Goal: Communication & Community: Answer question/provide support

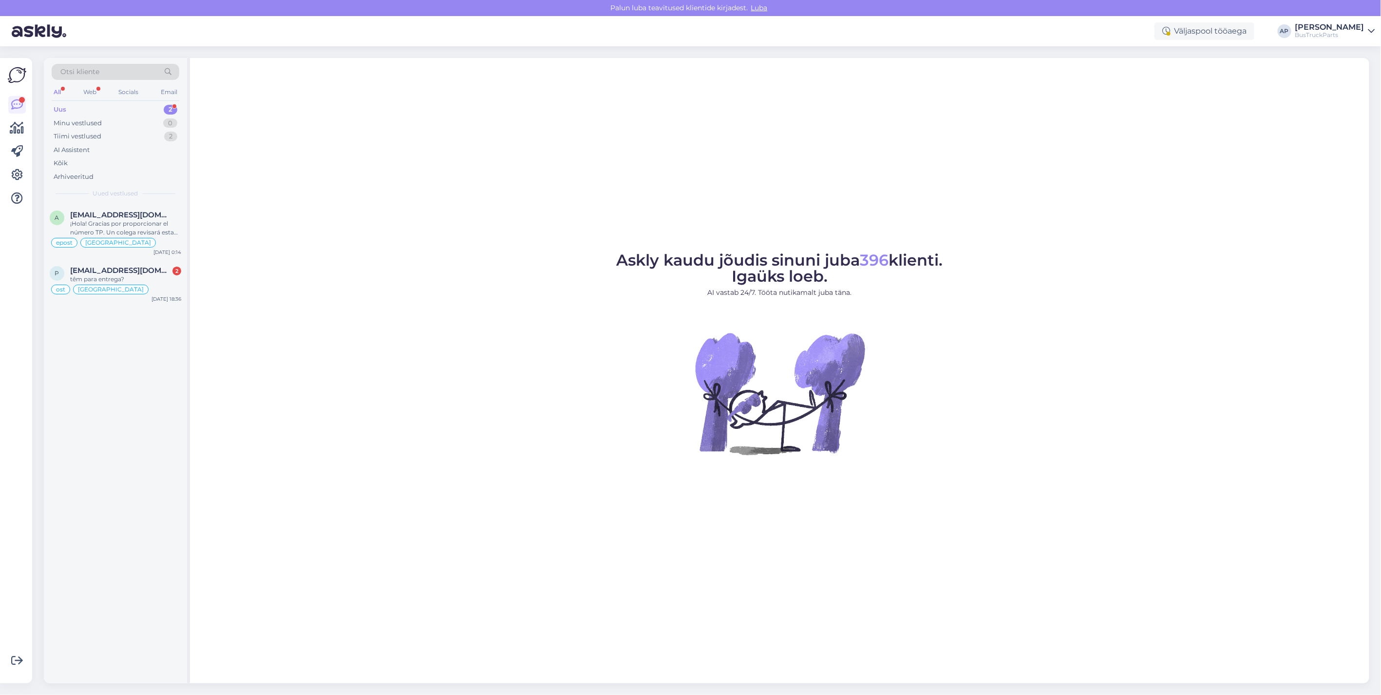
click at [64, 106] on div "Uus" at bounding box center [60, 110] width 13 height 10
click at [133, 270] on span "[EMAIL_ADDRESS][DOMAIN_NAME]" at bounding box center [120, 270] width 101 height 9
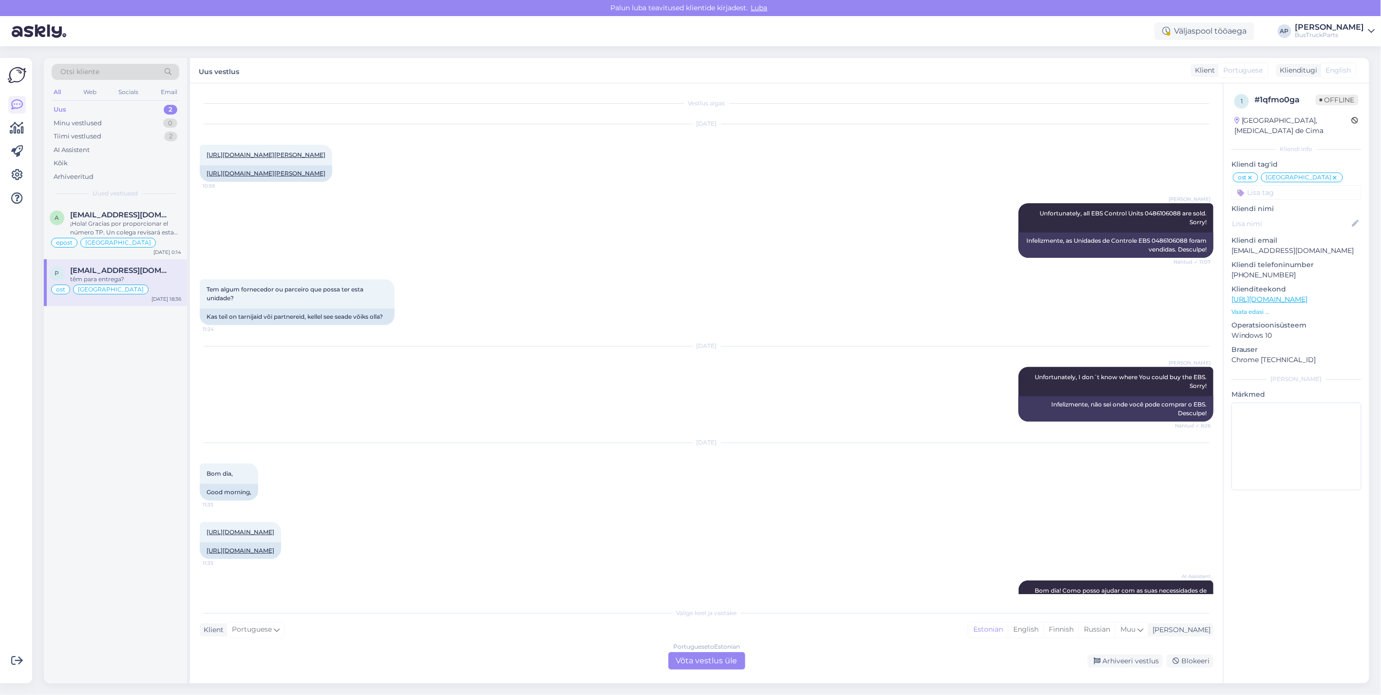
scroll to position [6514, 0]
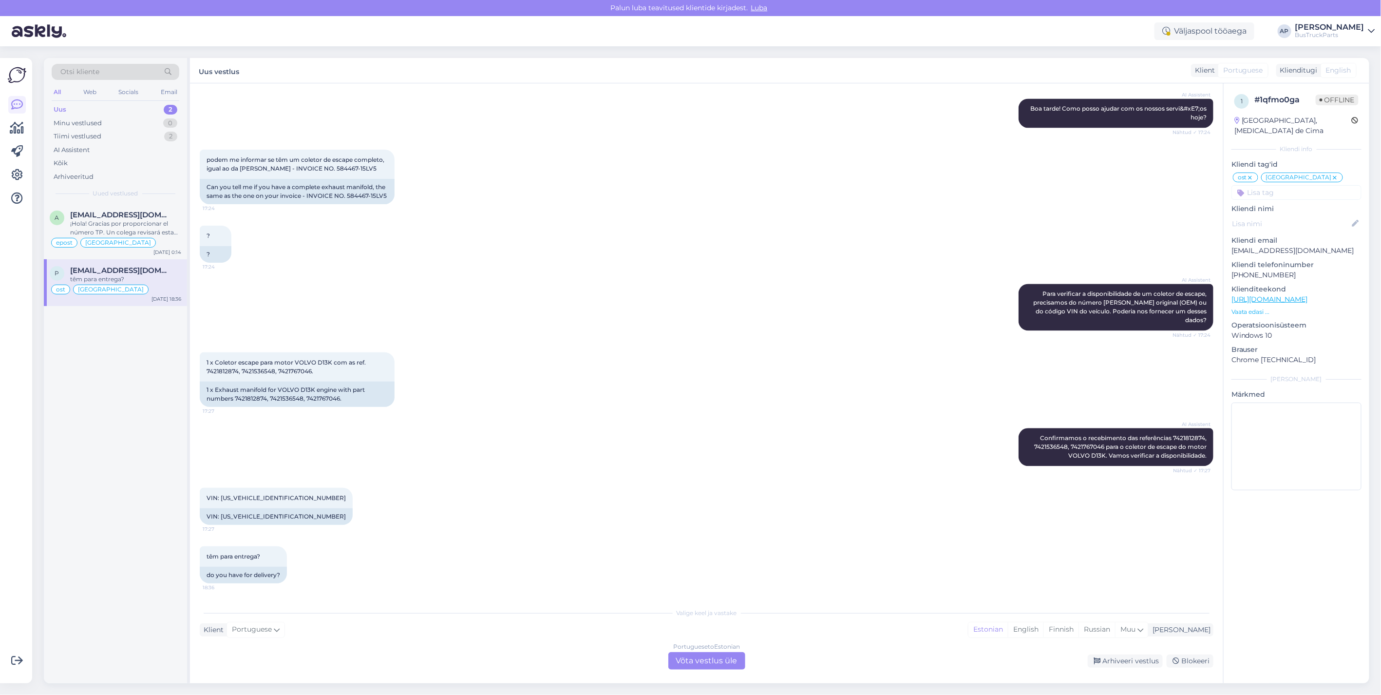
click at [716, 661] on div "Portuguese to Estonian Võta vestlus üle" at bounding box center [706, 661] width 77 height 18
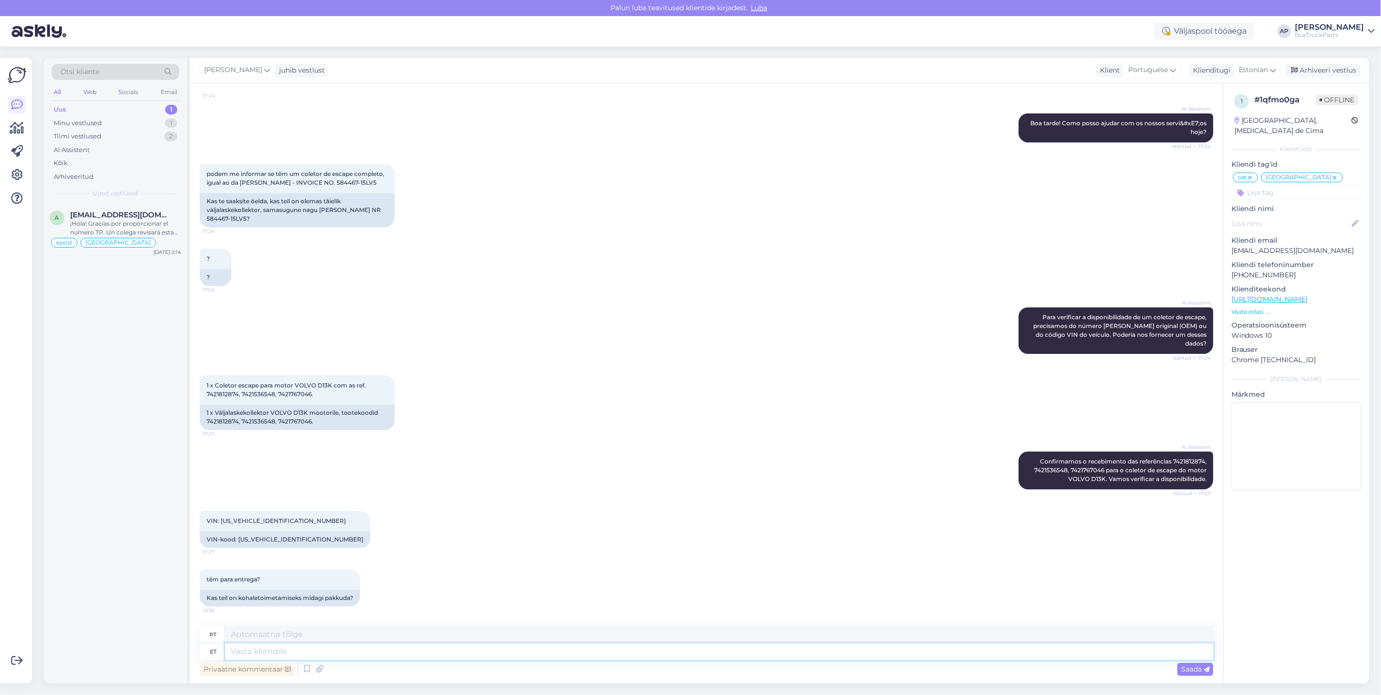
click at [247, 646] on textarea at bounding box center [719, 651] width 989 height 17
type textarea "tere"
type textarea "olá"
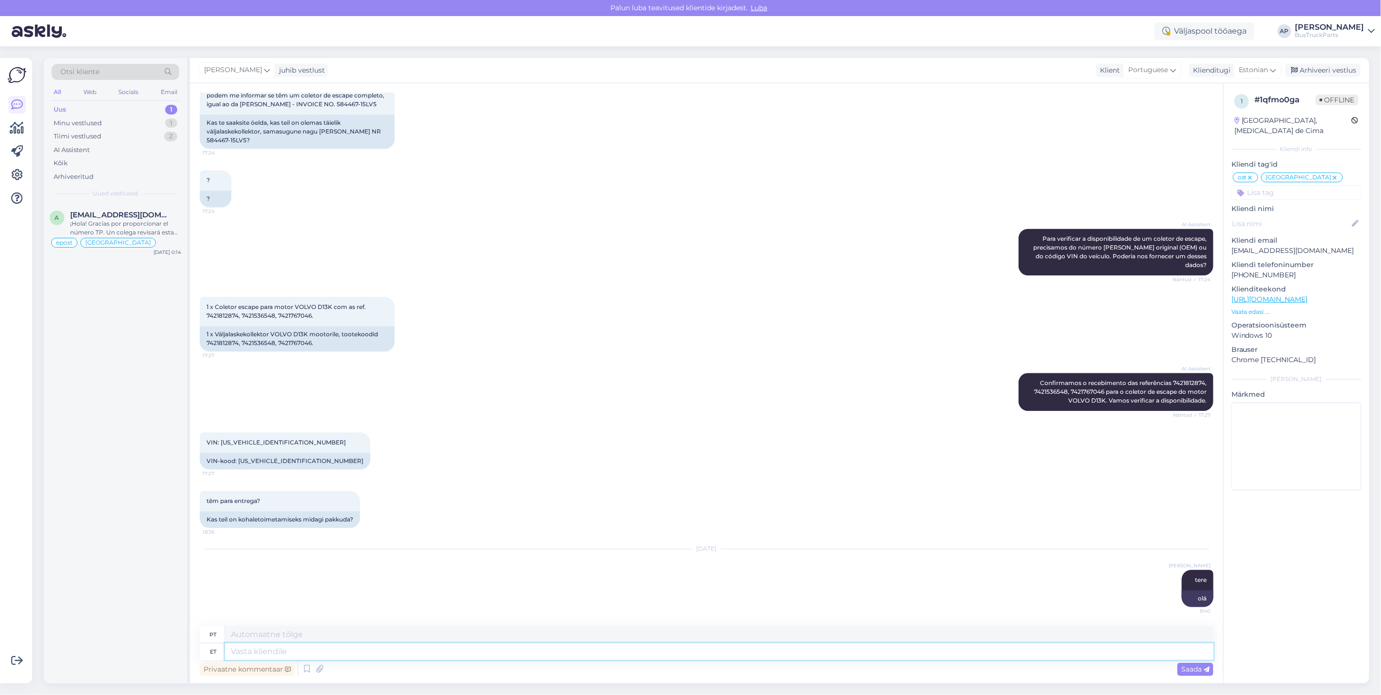
scroll to position [6588, 0]
type textarea "renaul"
type textarea "Renault"
type textarea "renaul t"
type textarea "Renault T"
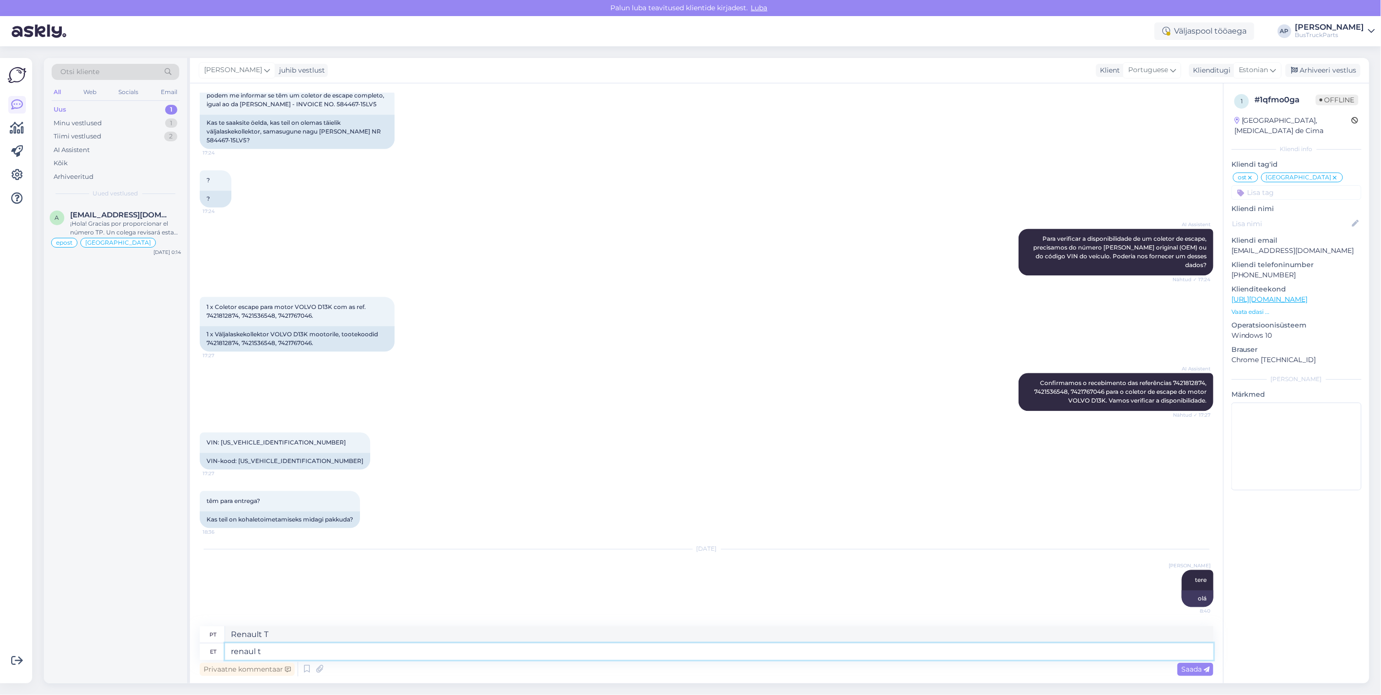
type textarea "renaul"
type textarea "Renault"
type textarea "renaul T"
type textarea "Renault T"
type textarea "renaul T kollektor"
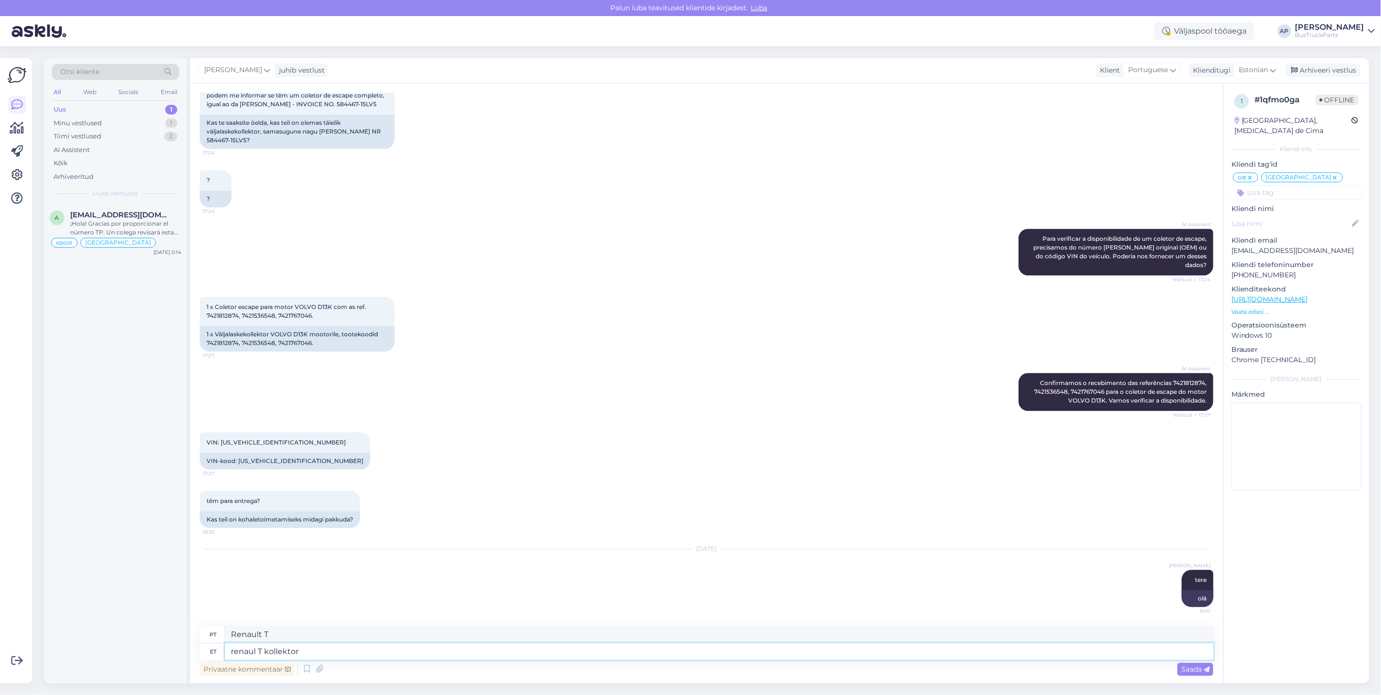
type textarea "Coletor Renault T"
type textarea "renaul T kollektor on"
type textarea "O coletor Renault T é"
type textarea "renaul T kollektor on pakkuda"
type textarea "O coletor Renault T está disponível"
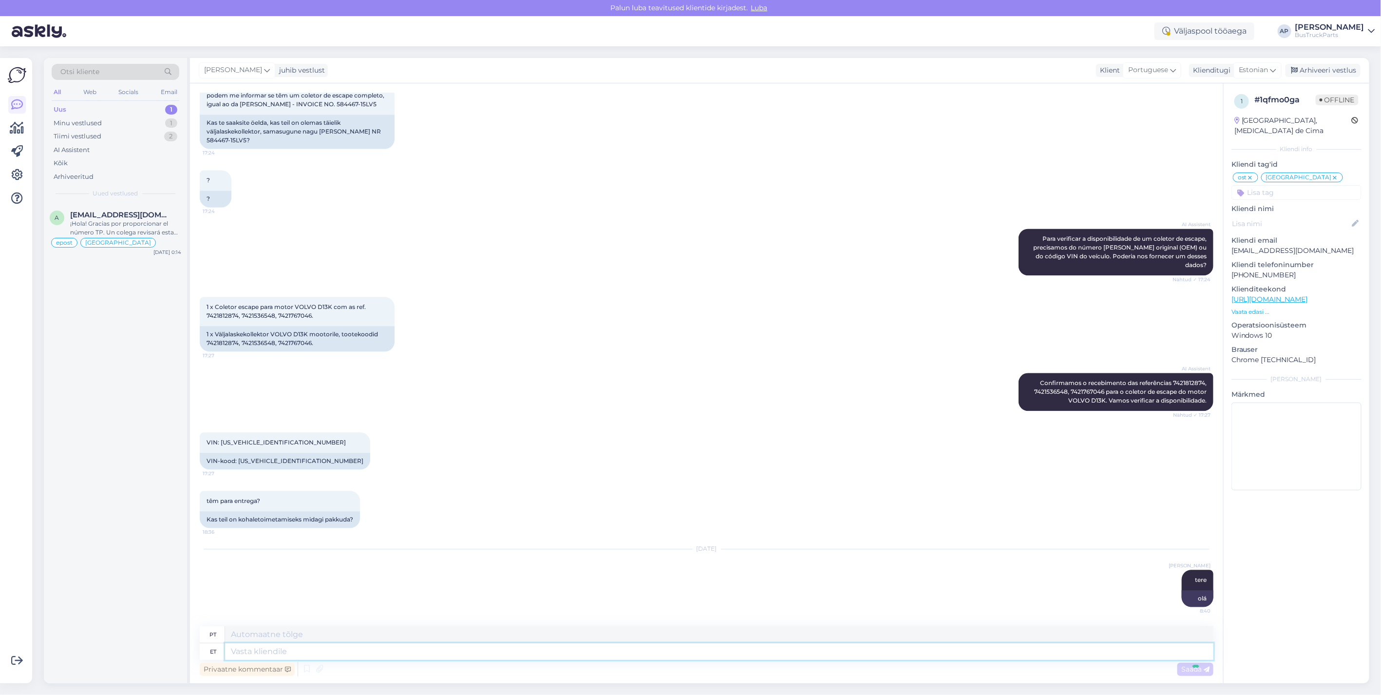
scroll to position [6646, 0]
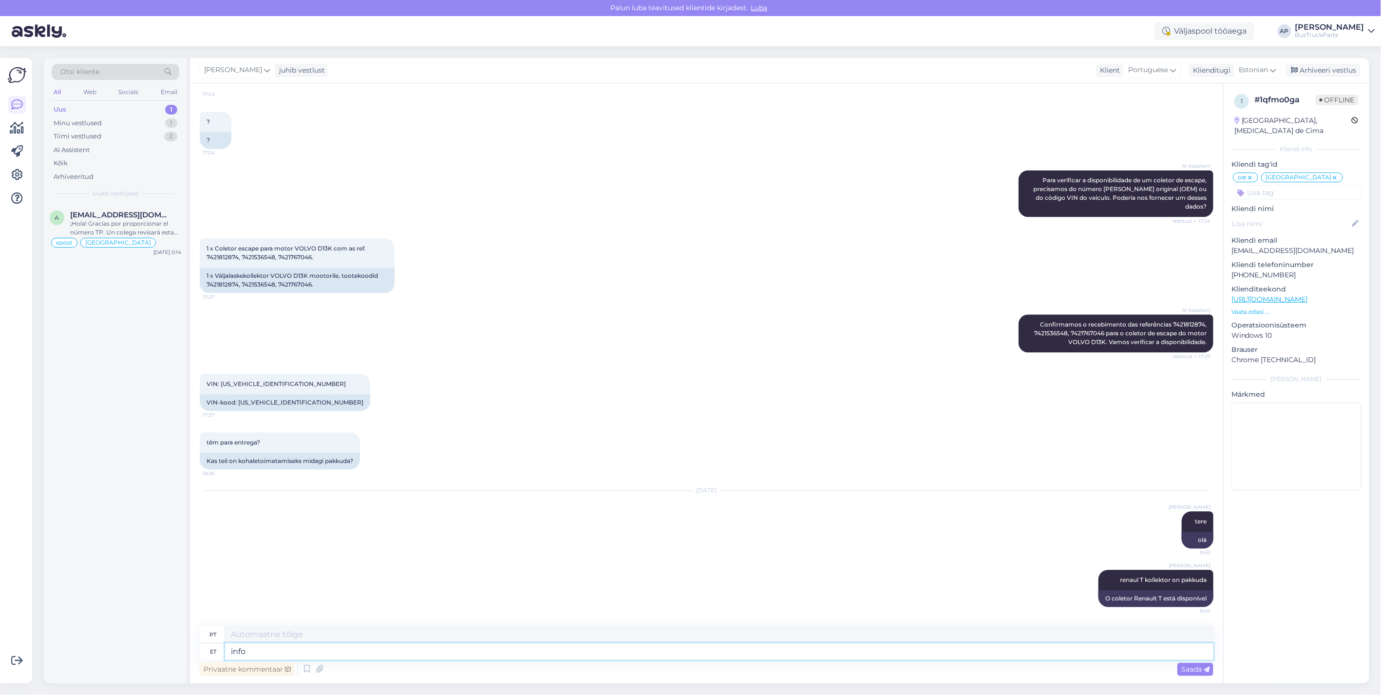
type textarea "info"
type textarea "Informação"
type textarea "info siin"
type textarea "informações aqui"
type textarea "info siin:"
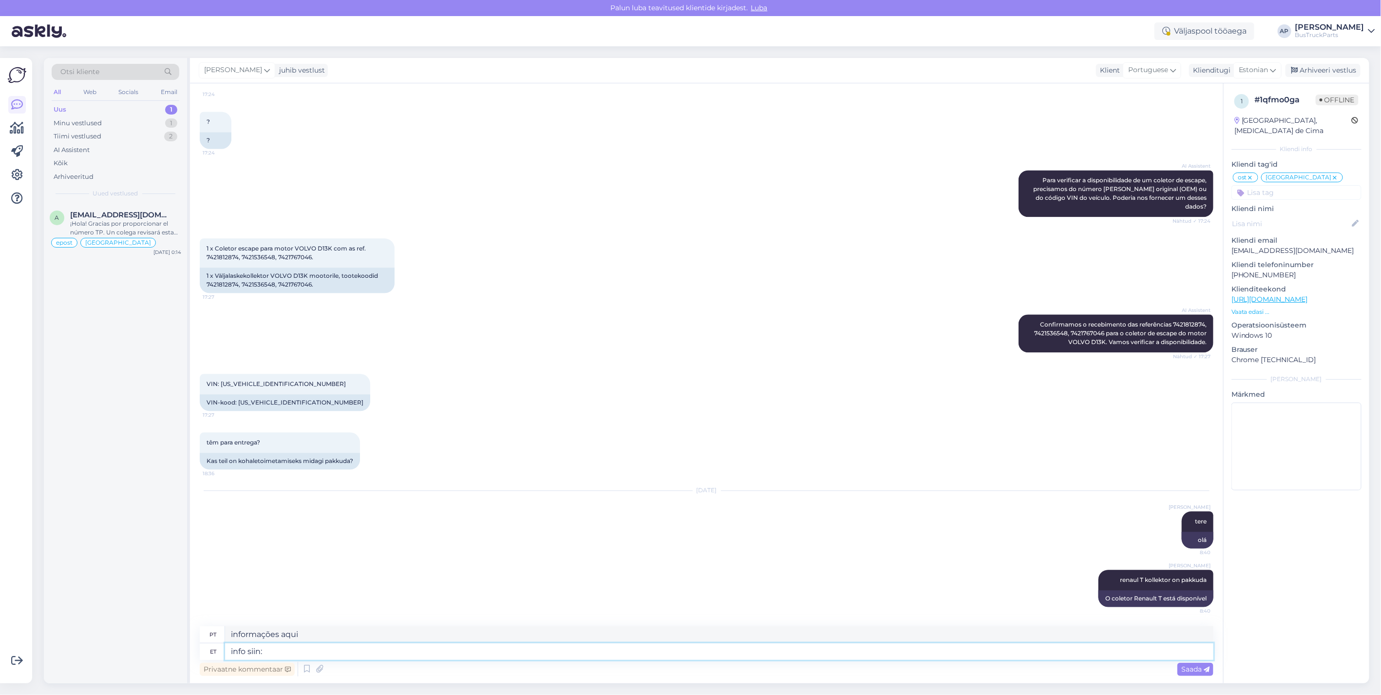
type textarea "informações aqui:"
type textarea "info siin:"
drag, startPoint x: 148, startPoint y: 213, endPoint x: 71, endPoint y: 216, distance: 76.5
click at [71, 216] on div "[EMAIL_ADDRESS][DOMAIN_NAME]" at bounding box center [125, 214] width 111 height 9
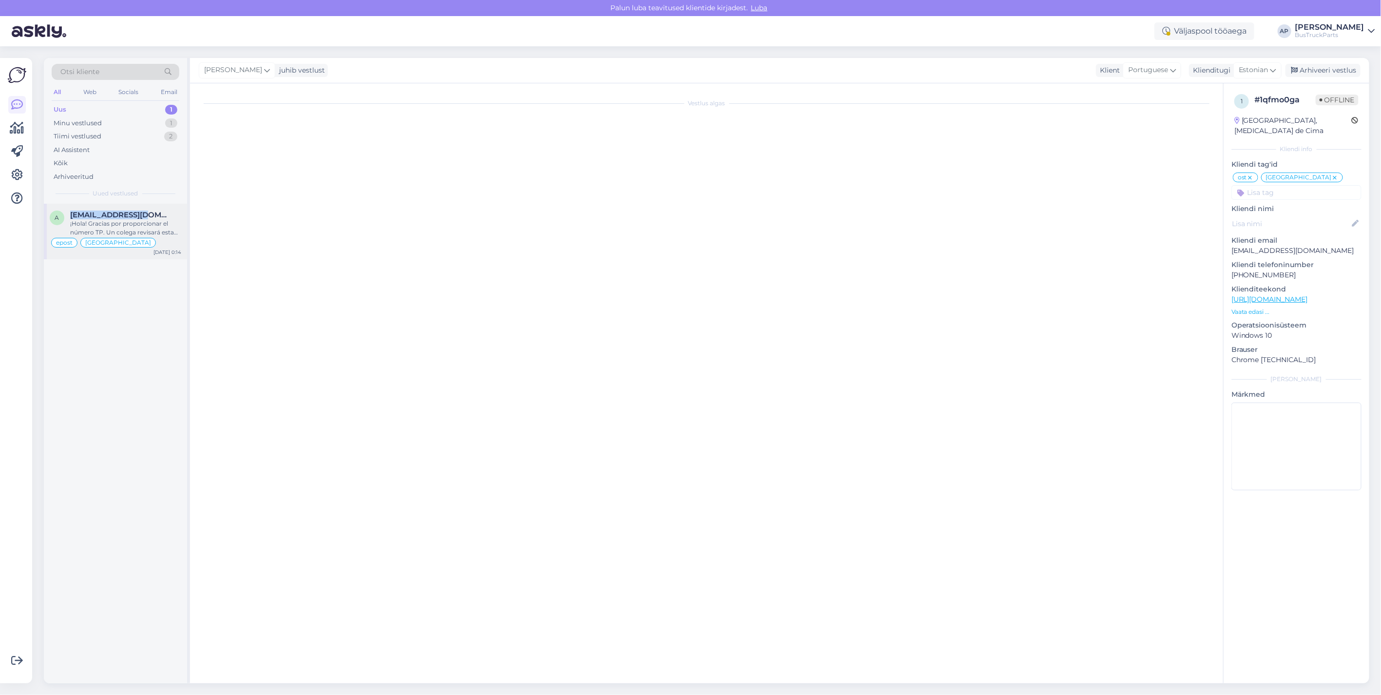
scroll to position [267, 0]
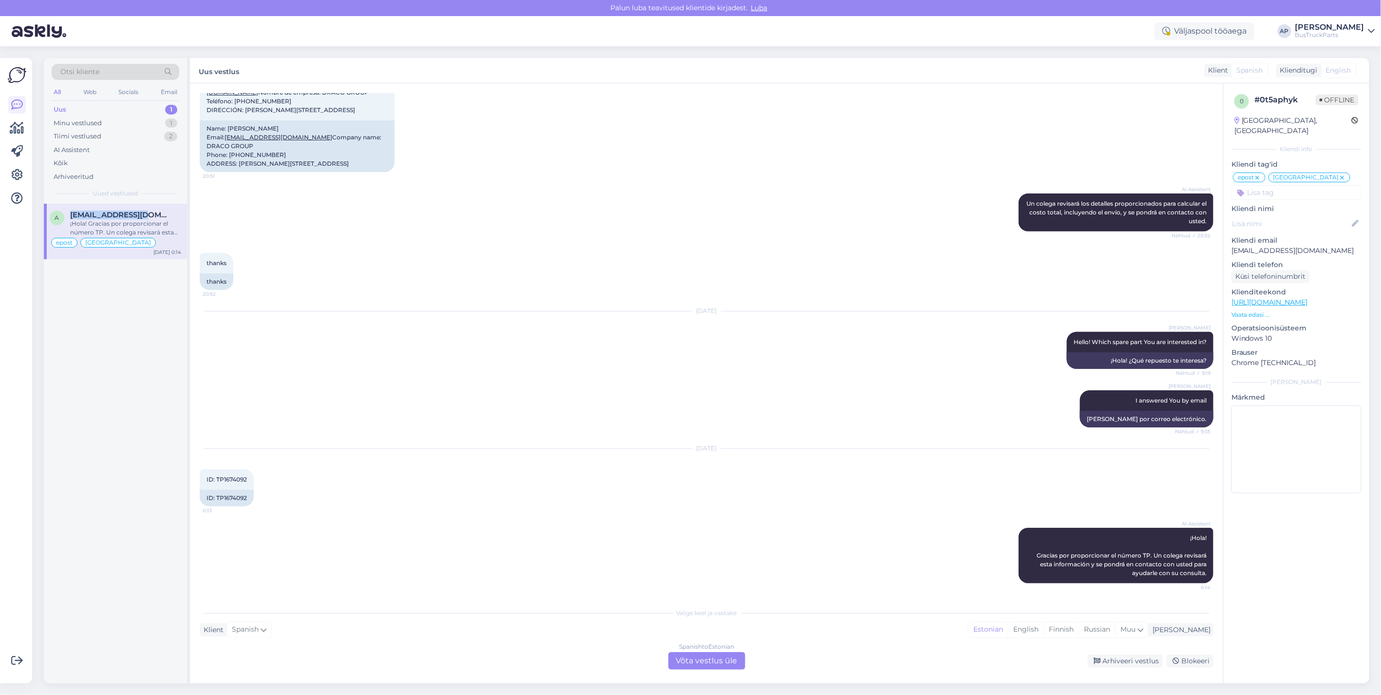
drag, startPoint x: 71, startPoint y: 216, endPoint x: 78, endPoint y: 216, distance: 6.8
copy span "[EMAIL_ADDRESS][DOMAIN_NAME]"
click at [86, 120] on div "Minu vestlused" at bounding box center [78, 123] width 48 height 10
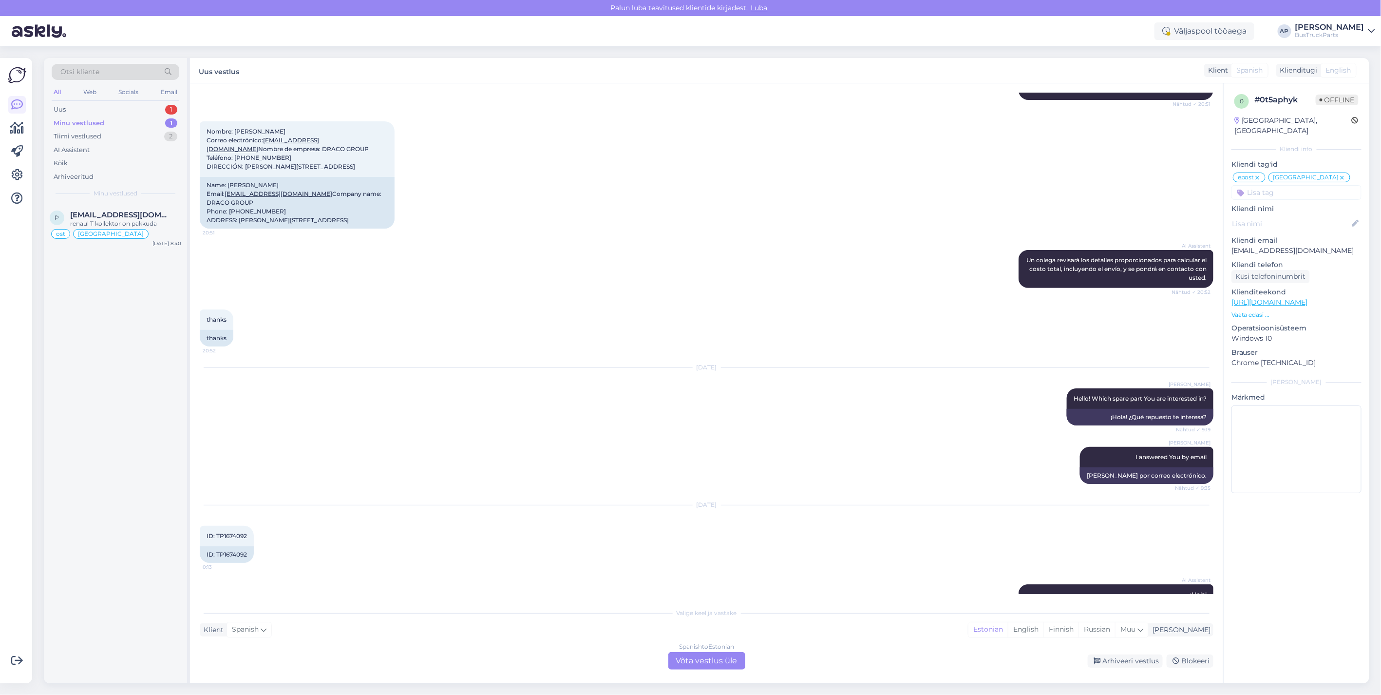
scroll to position [50, 0]
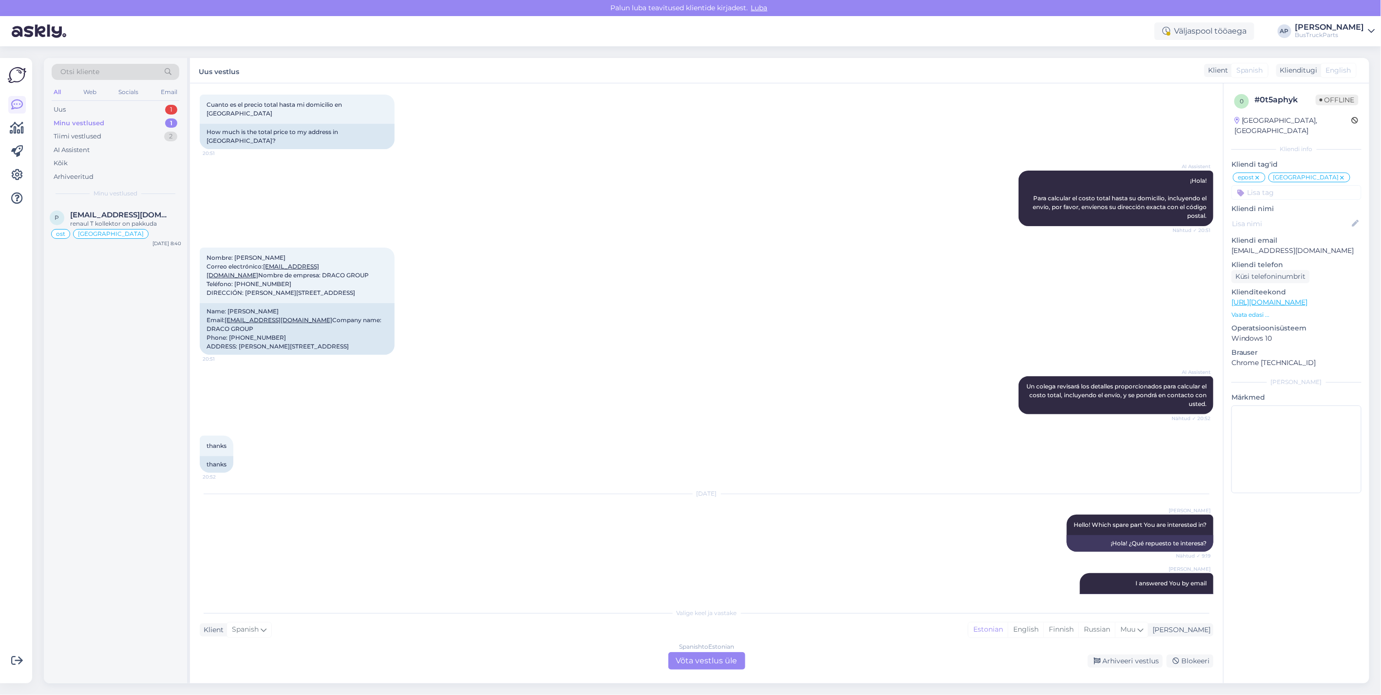
click at [90, 119] on div "Minu vestlused" at bounding box center [79, 123] width 51 height 10
click at [125, 213] on span "[EMAIL_ADDRESS][DOMAIN_NAME]" at bounding box center [120, 214] width 101 height 9
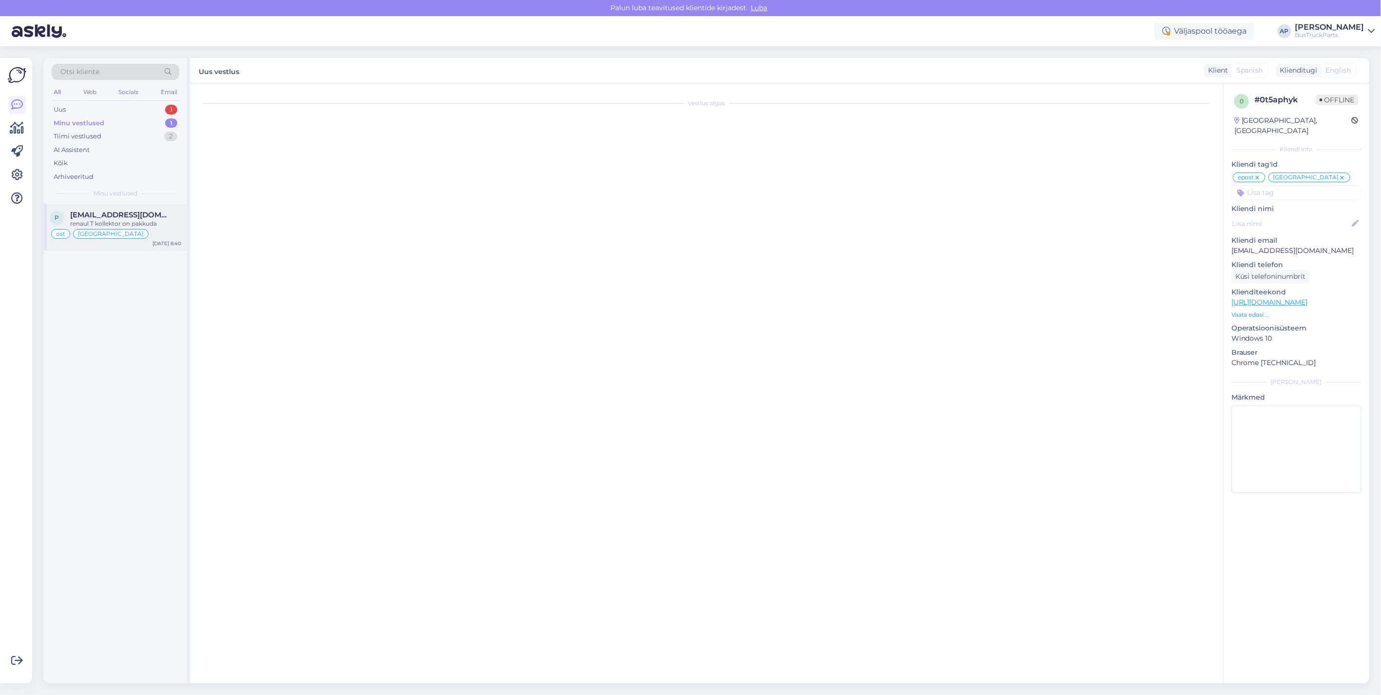
scroll to position [6459, 0]
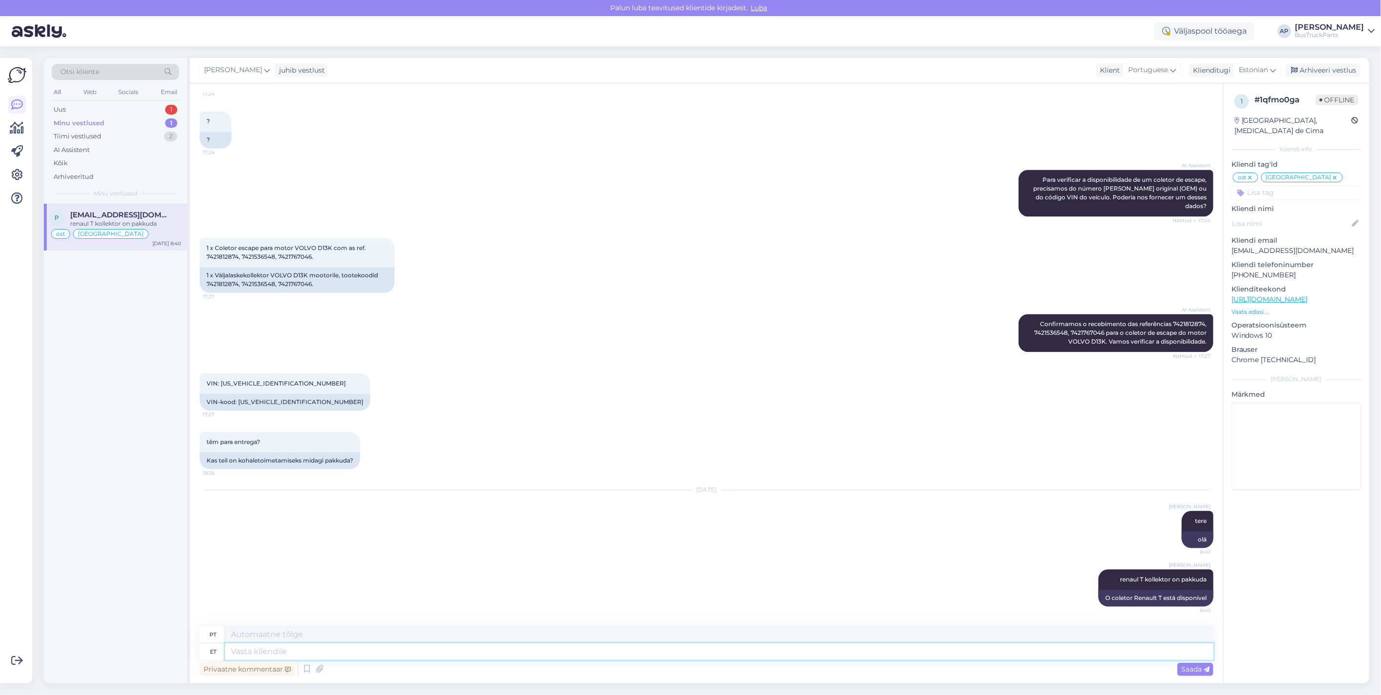
click at [325, 648] on textarea at bounding box center [719, 651] width 989 height 17
paste textarea "[URL][DOMAIN_NAME]"
type textarea "[URL][DOMAIN_NAME]"
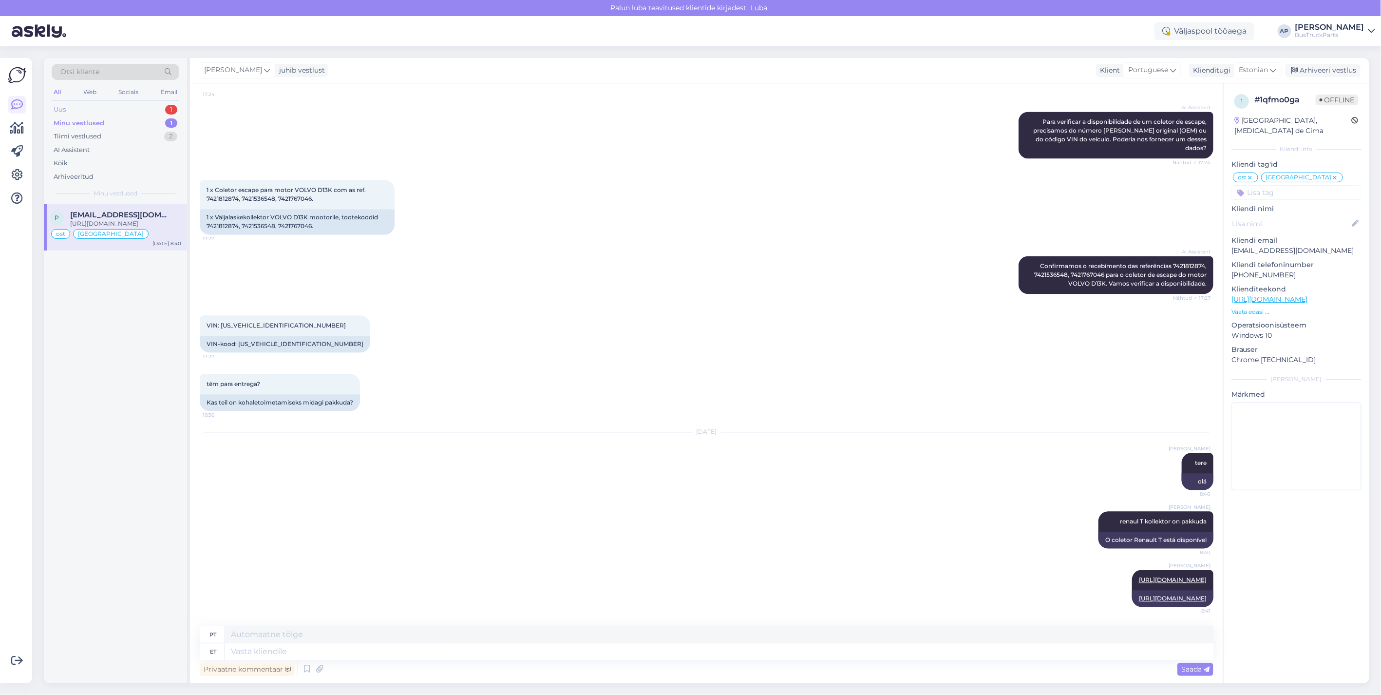
click at [55, 105] on div "Uus" at bounding box center [60, 110] width 12 height 10
click at [114, 213] on span "[EMAIL_ADDRESS][DOMAIN_NAME]" at bounding box center [120, 214] width 101 height 9
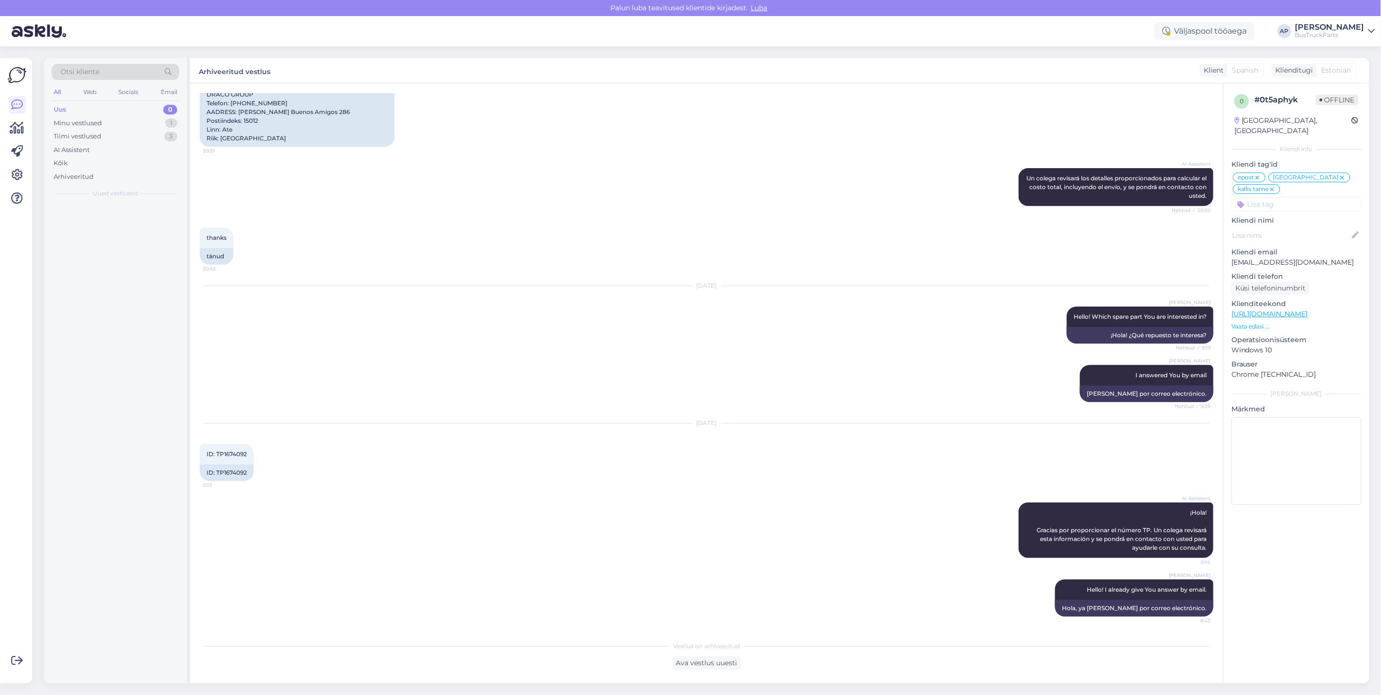
scroll to position [292, 0]
click at [78, 123] on div "Minu vestlused" at bounding box center [78, 123] width 48 height 10
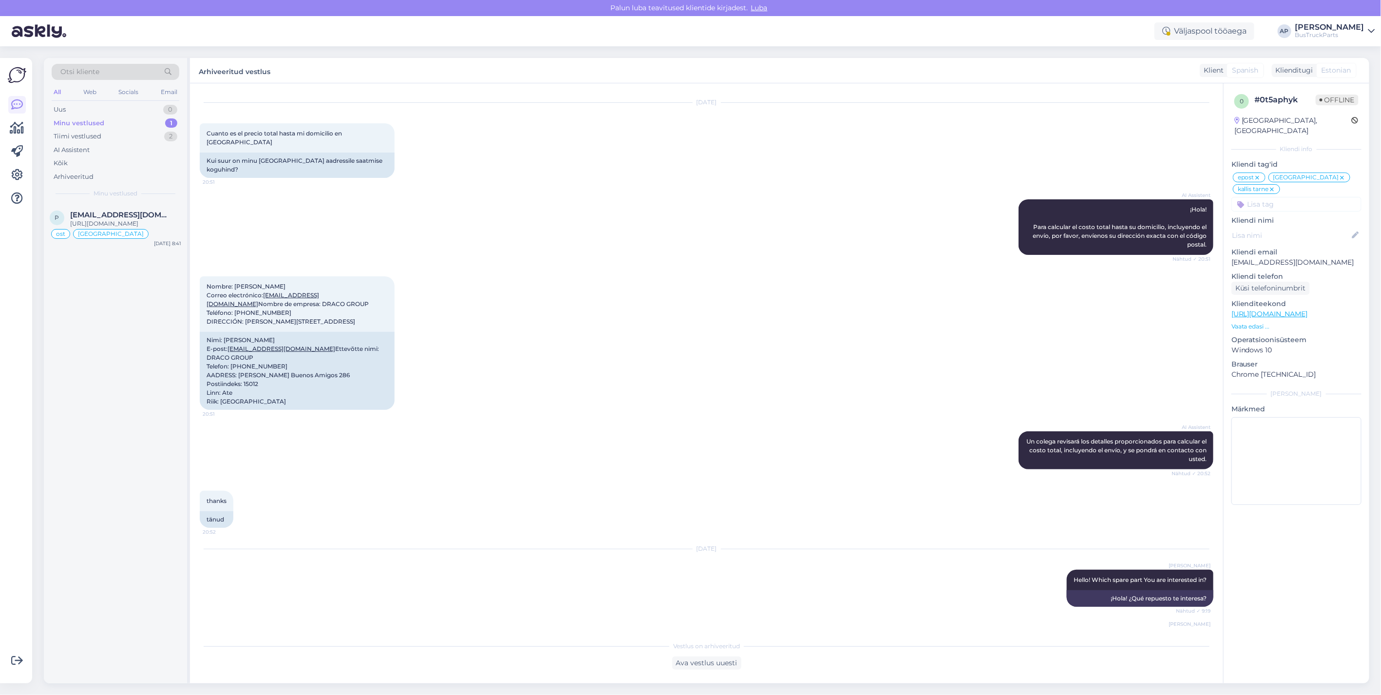
click at [84, 121] on div "Minu vestlused" at bounding box center [79, 123] width 51 height 10
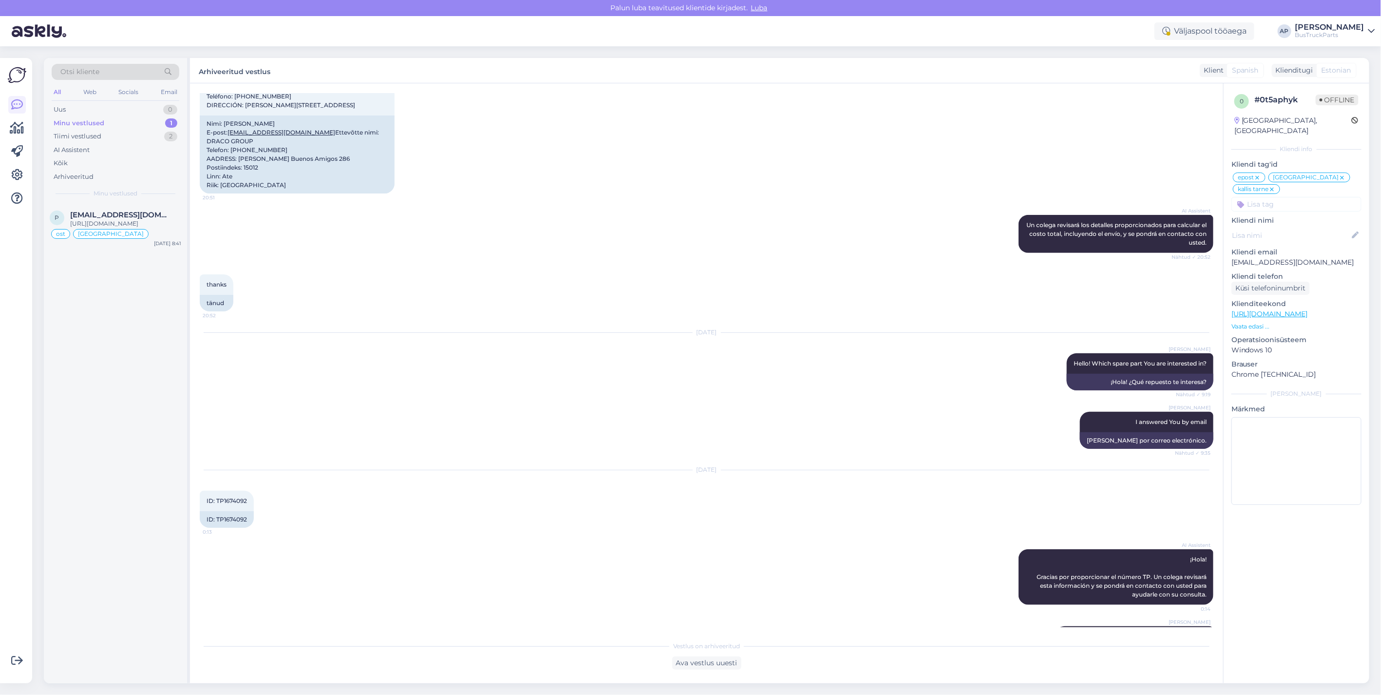
scroll to position [292, 0]
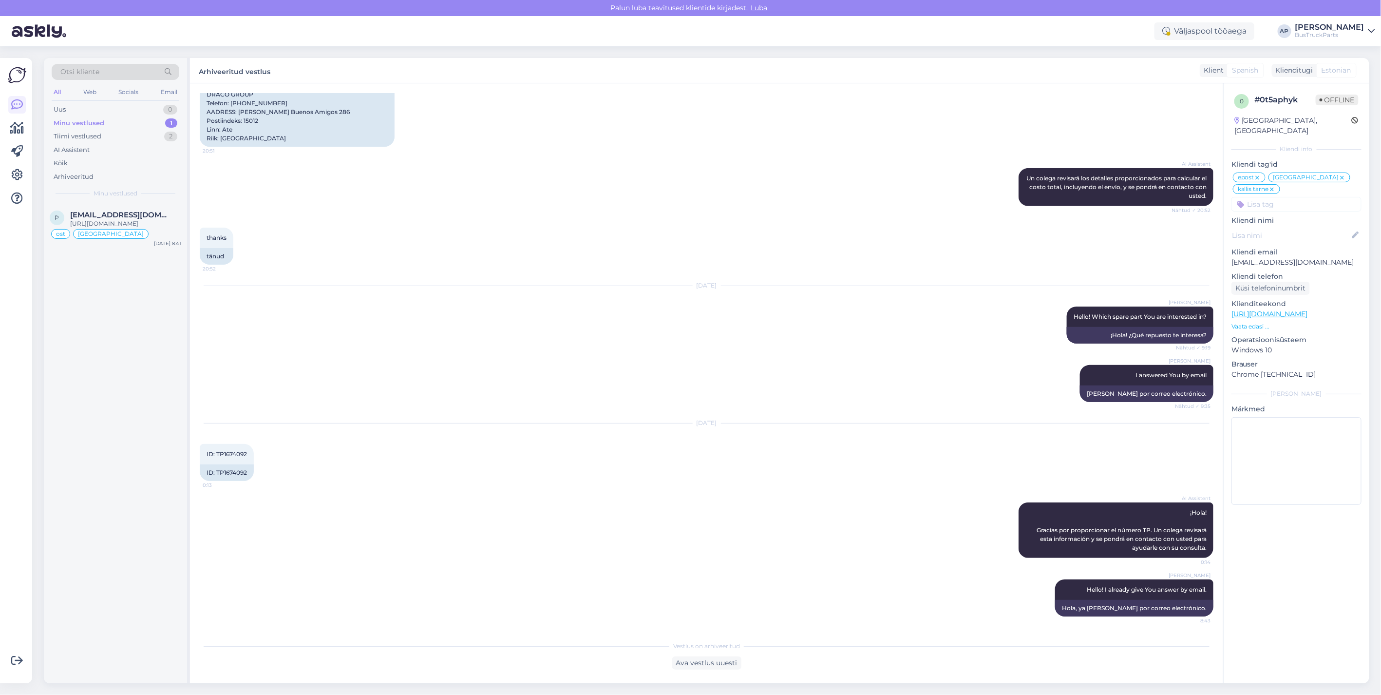
click at [78, 121] on div "Minu vestlused" at bounding box center [79, 123] width 51 height 10
click at [84, 132] on div "Tiimi vestlused" at bounding box center [78, 137] width 48 height 10
click at [77, 114] on div "Uus 0" at bounding box center [116, 110] width 128 height 14
click at [104, 122] on div "Minu vestlused 1" at bounding box center [116, 123] width 128 height 14
click at [67, 132] on div "Tiimi vestlused" at bounding box center [78, 137] width 48 height 10
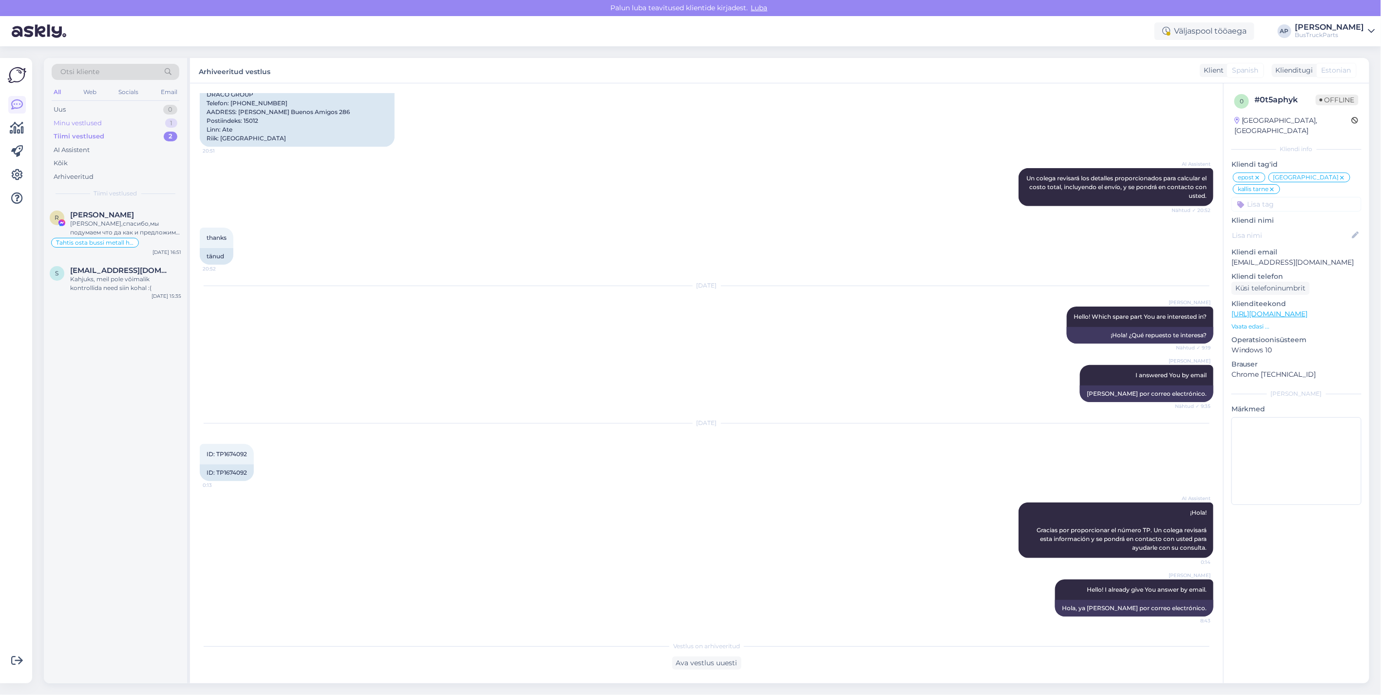
click at [84, 119] on div "Minu vestlused" at bounding box center [78, 123] width 48 height 10
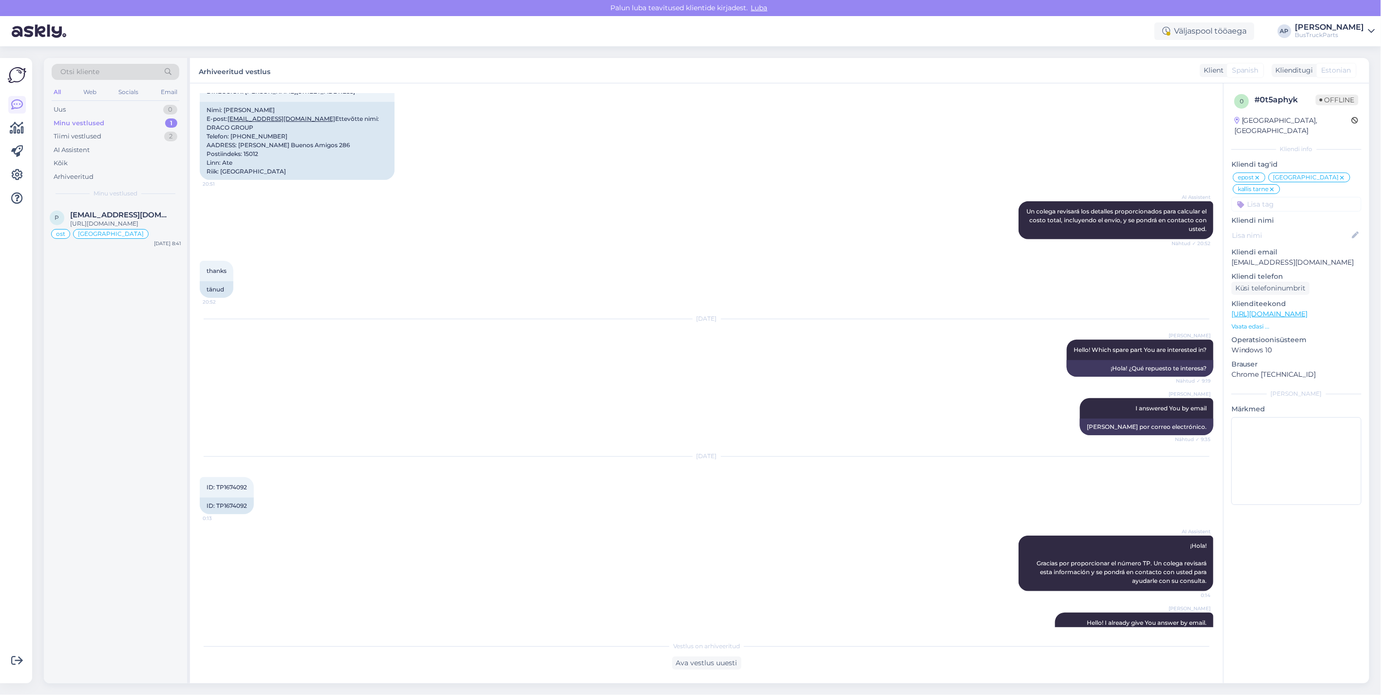
scroll to position [130, 0]
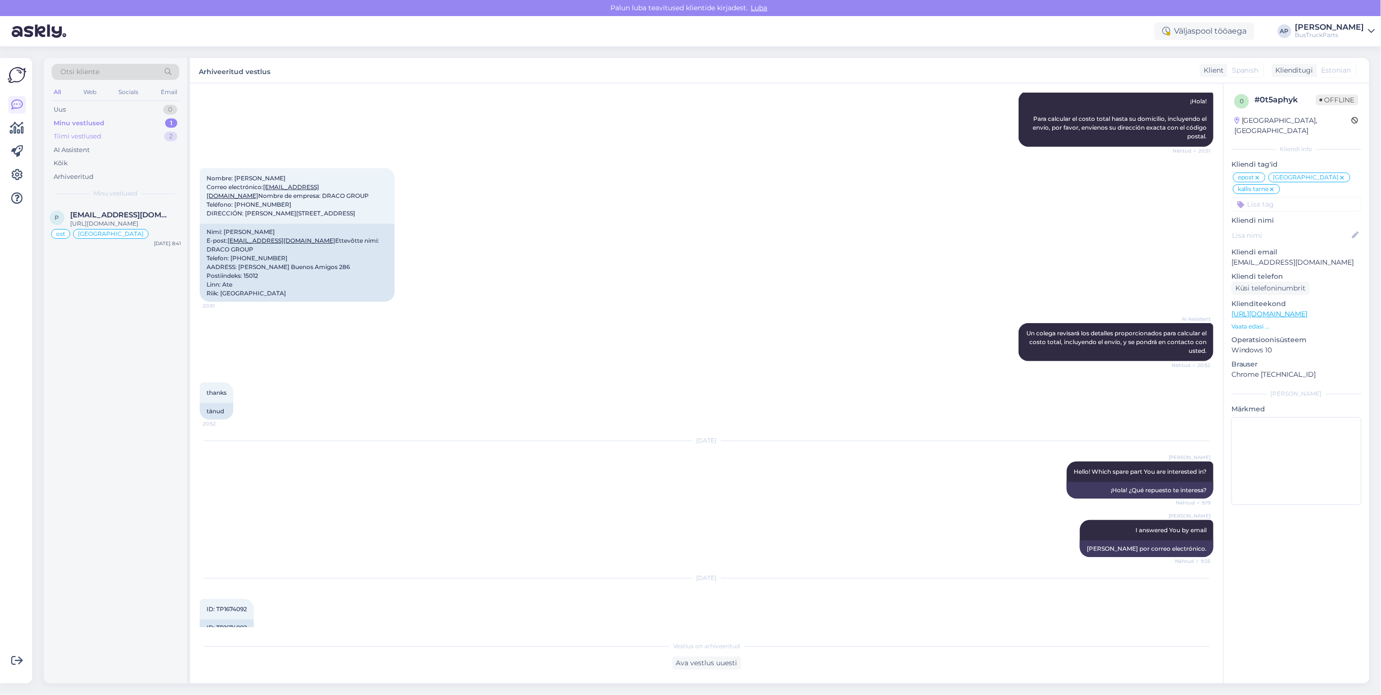
drag, startPoint x: 71, startPoint y: 133, endPoint x: 89, endPoint y: 134, distance: 18.5
click at [71, 133] on div "Tiimi vestlused" at bounding box center [78, 137] width 48 height 10
click at [99, 119] on div "Minu vestlused" at bounding box center [78, 123] width 48 height 10
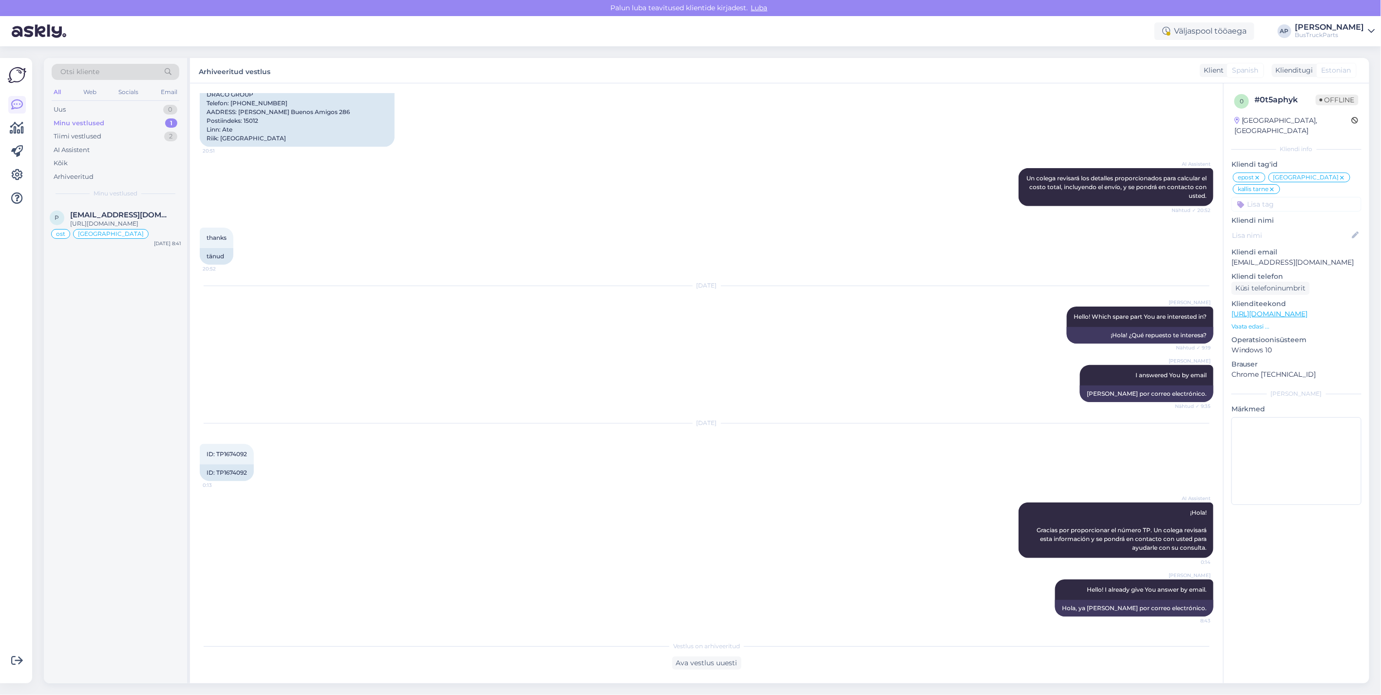
scroll to position [0, 0]
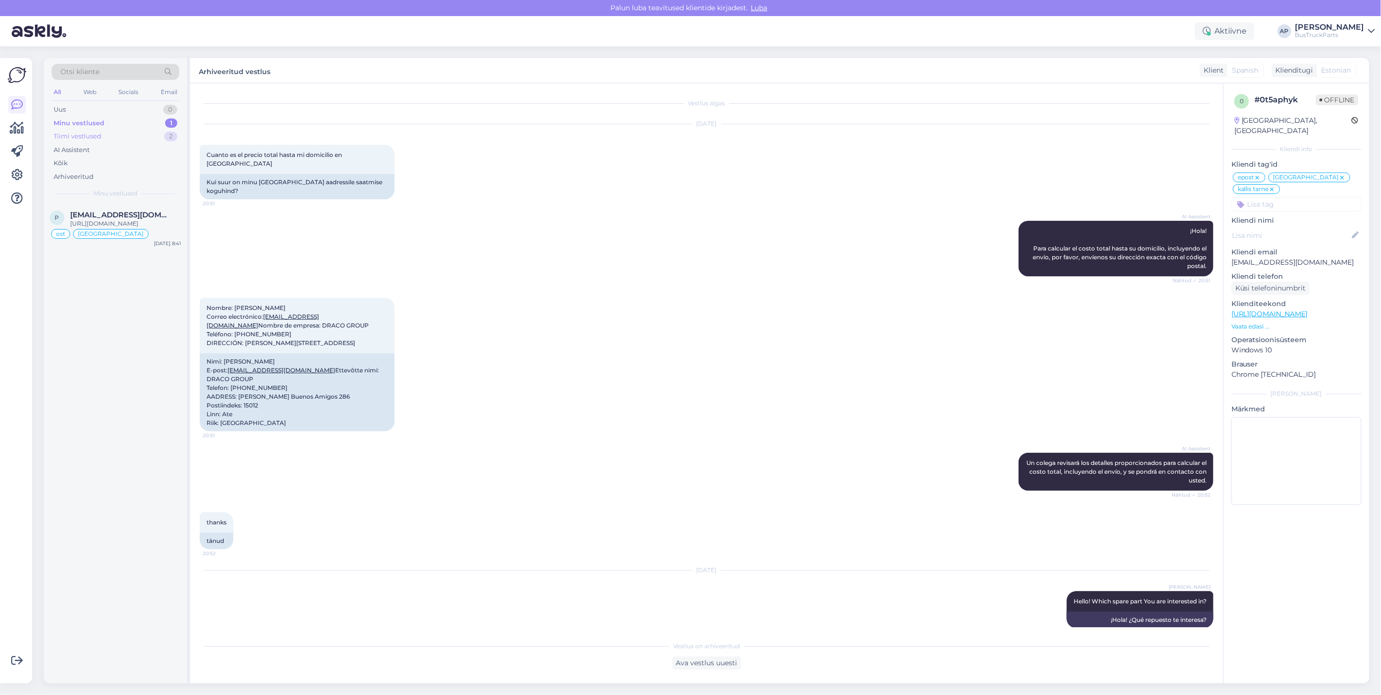
click at [94, 134] on div "Tiimi vestlused" at bounding box center [78, 137] width 48 height 10
click at [81, 265] on div "s [EMAIL_ADDRESS][DOMAIN_NAME] Kahjuks, meil pole võimalik kontrollida need sii…" at bounding box center [115, 281] width 143 height 44
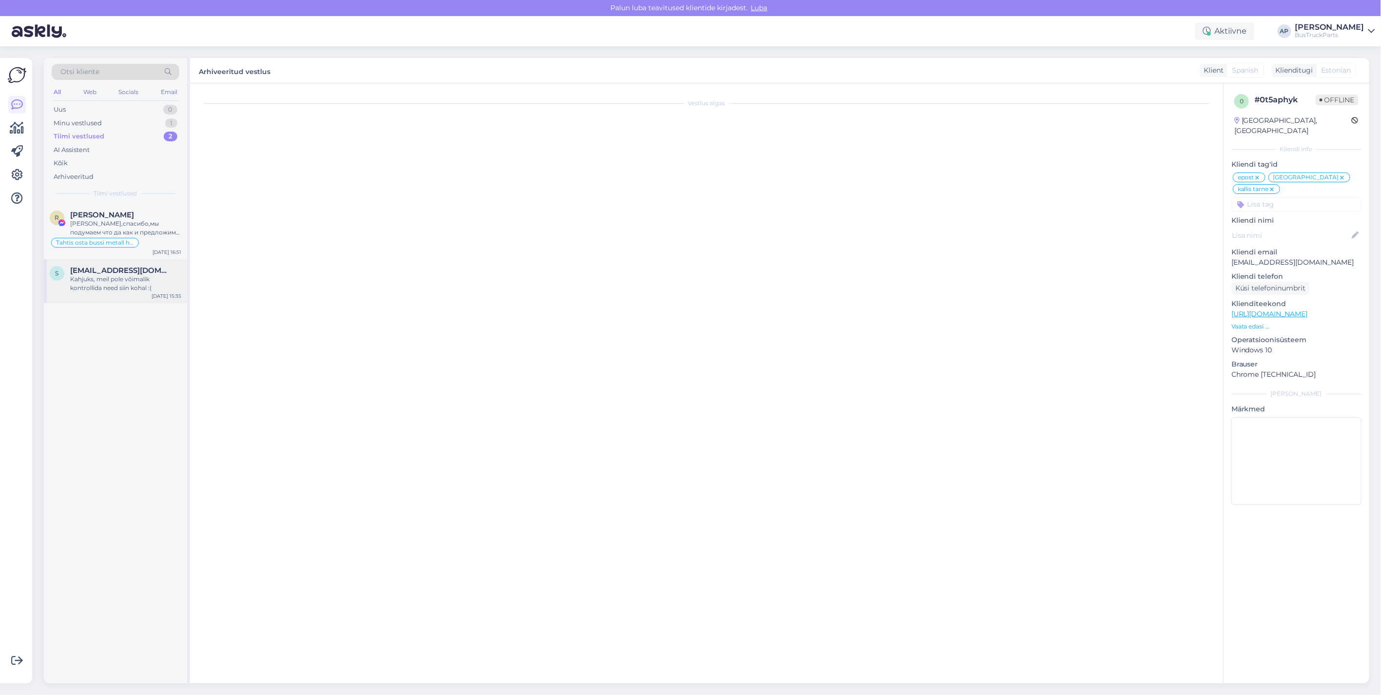
scroll to position [1902, 0]
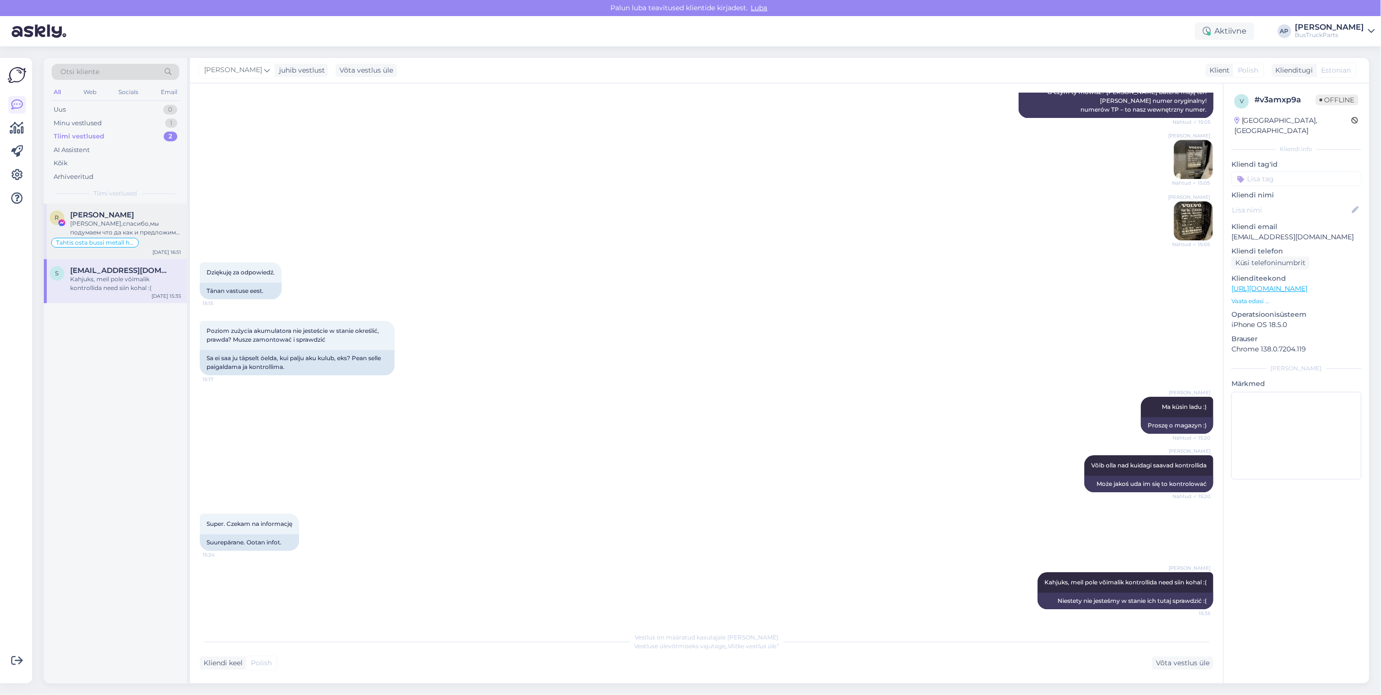
click at [119, 208] on div "R [PERSON_NAME],спасибо,мы подумаем что да как и предложим цену Tahtis osta bus…" at bounding box center [115, 232] width 143 height 56
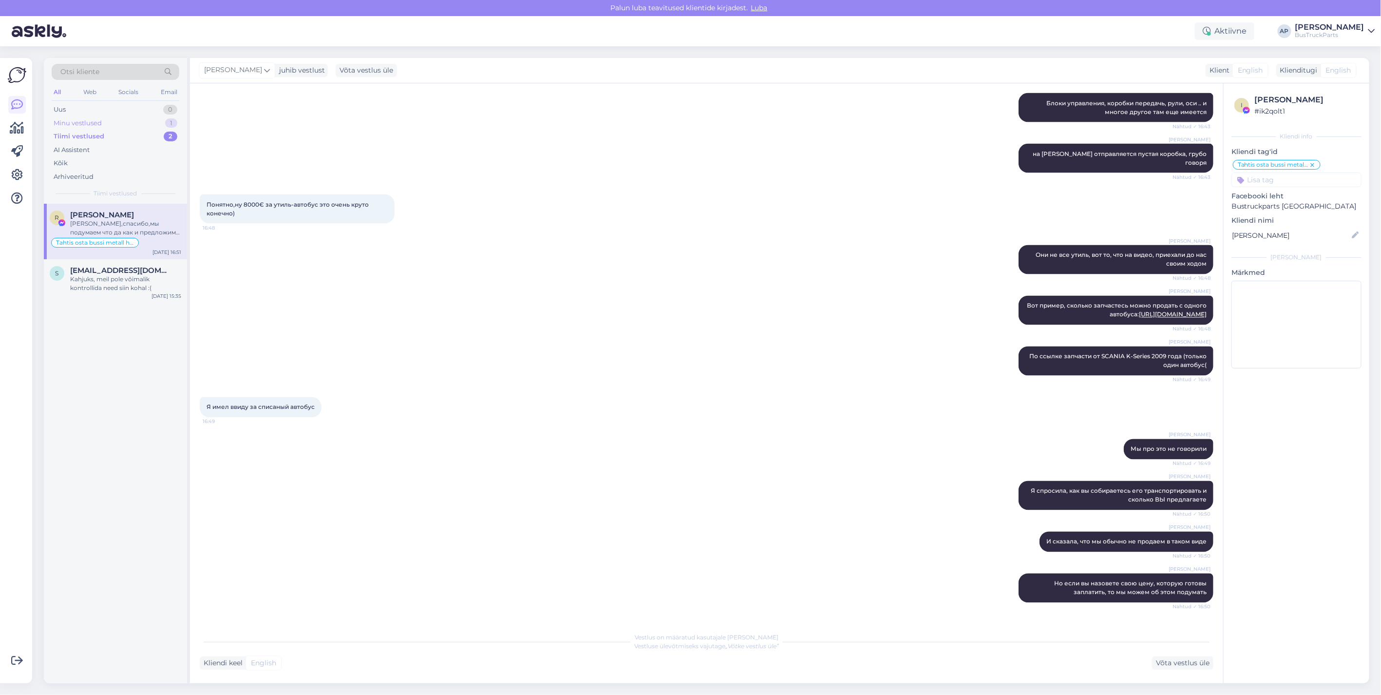
click at [87, 117] on div "Minu vestlused 1" at bounding box center [116, 123] width 128 height 14
click at [132, 214] on span "[EMAIL_ADDRESS][DOMAIN_NAME]" at bounding box center [120, 214] width 101 height 9
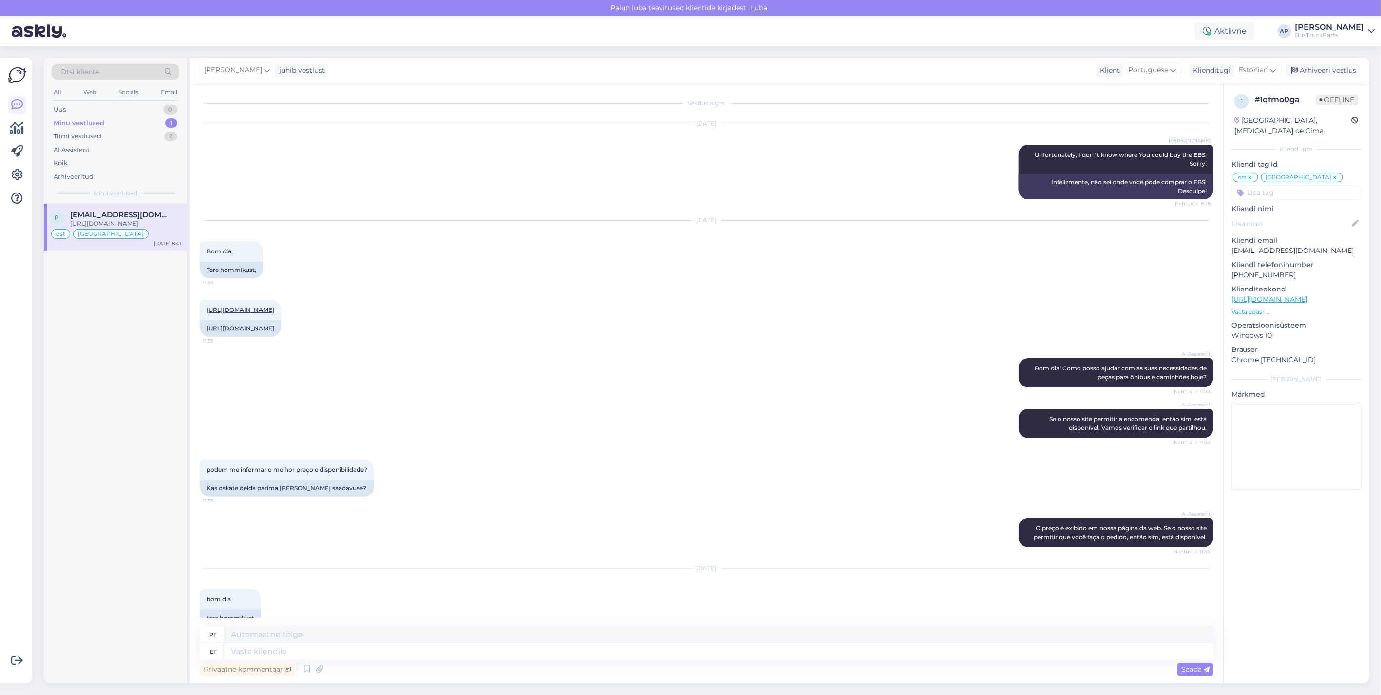
scroll to position [6447, 0]
